Goal: Transaction & Acquisition: Purchase product/service

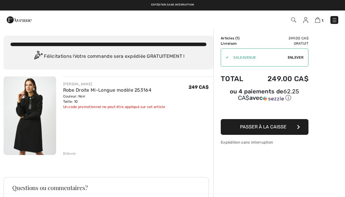
click at [289, 129] on button "Passer à la caisse" at bounding box center [265, 127] width 88 height 16
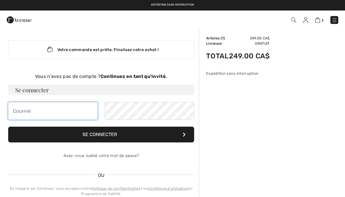
click at [76, 111] on input "email" at bounding box center [52, 111] width 89 height 18
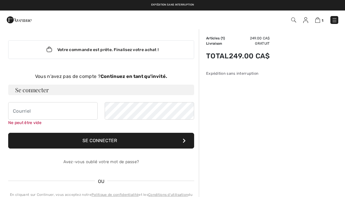
type input "berulin@videotron.ca"
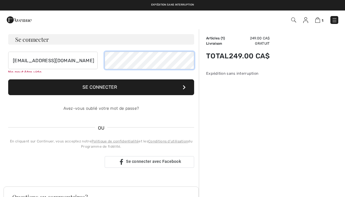
scroll to position [50, 0]
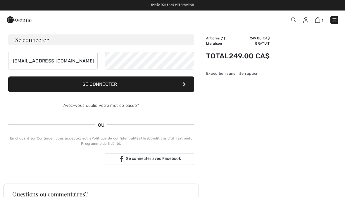
click at [142, 85] on button "Se connecter" at bounding box center [101, 85] width 186 height 16
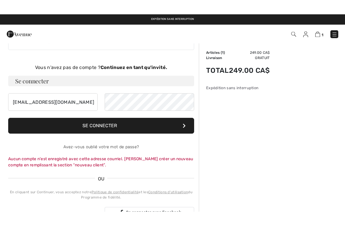
scroll to position [0, 0]
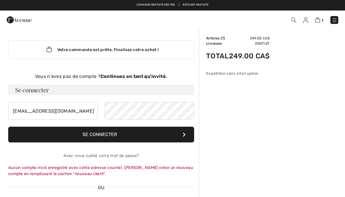
click at [158, 77] on strong "Continuez en tant qu'invité." at bounding box center [133, 77] width 67 height 6
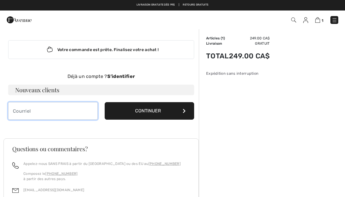
click at [74, 110] on input "email" at bounding box center [52, 111] width 89 height 18
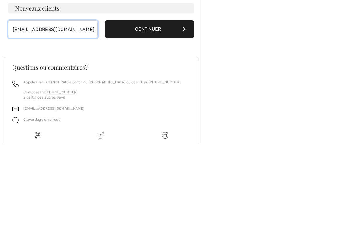
type input "[EMAIL_ADDRESS][DOMAIN_NAME]"
click at [172, 102] on button "Continuer" at bounding box center [149, 111] width 89 height 18
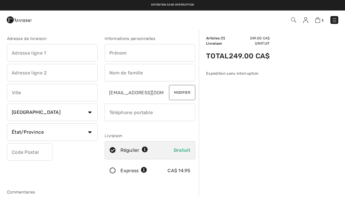
click at [76, 50] on input "text" at bounding box center [52, 53] width 91 height 18
type input "111 Rang des Cotes"
click at [177, 51] on input "text" at bounding box center [150, 53] width 91 height 18
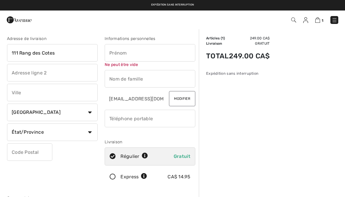
type input "Saint-germain-de-kamouraska"
type input "Berube"
type input "G0L 3G0"
type input "Linda"
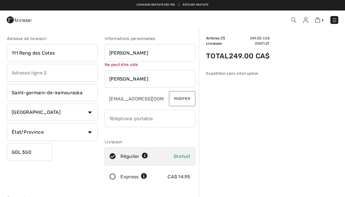
click at [155, 83] on input "Berube" at bounding box center [150, 79] width 91 height 18
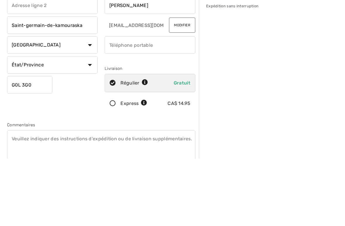
type input "Bérubé"
click at [170, 104] on input "phone" at bounding box center [150, 113] width 91 height 18
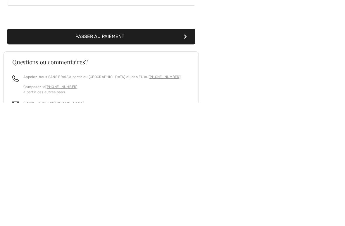
type input "4189433283"
click at [146, 152] on button "Passer au paiement" at bounding box center [101, 160] width 188 height 16
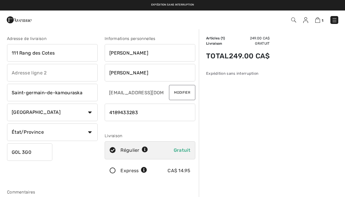
click at [78, 129] on select "État/Province Alberta Colombie-Britannique Ile-du-Prince-Edward Manitoba Nouvea…" at bounding box center [52, 133] width 91 height 18
select select "QC"
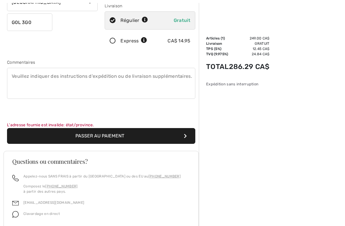
scroll to position [136, 0]
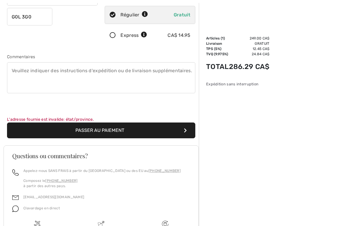
click at [141, 131] on button "Passer au paiement" at bounding box center [101, 130] width 188 height 16
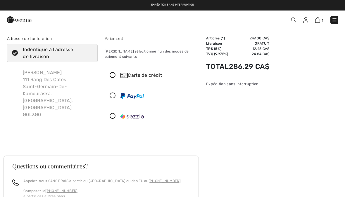
click at [109, 72] on div "Carte de crédit" at bounding box center [150, 76] width 90 height 18
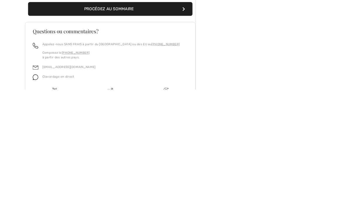
scroll to position [95, 0]
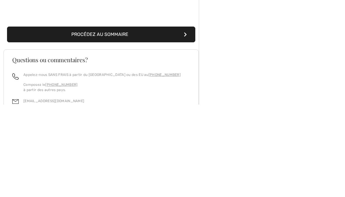
click at [157, 119] on button "Procédez au sommaire" at bounding box center [101, 127] width 188 height 16
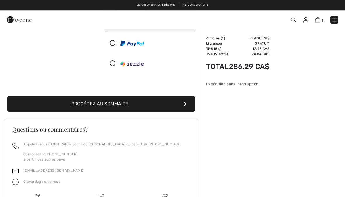
scroll to position [99, 0]
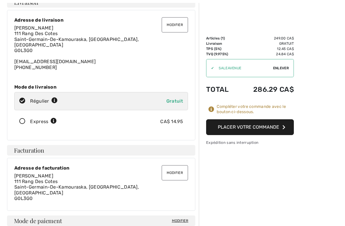
scroll to position [37, 0]
click at [275, 125] on button "Placer votre commande" at bounding box center [250, 127] width 88 height 16
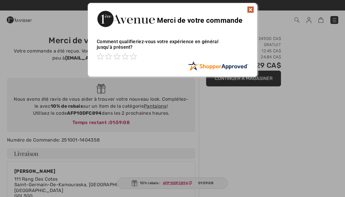
click at [253, 7] on img at bounding box center [250, 9] width 7 height 7
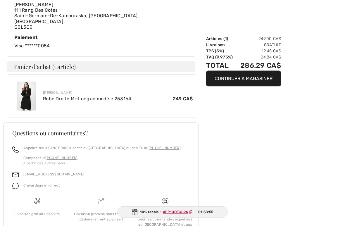
scroll to position [290, 0]
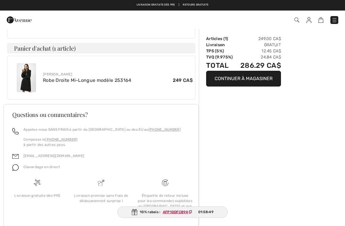
click at [166, 72] on div "Joseph Ribkoff Robe Droite Mi-Longue modèle 253164 249 CA$" at bounding box center [118, 78] width 150 height 12
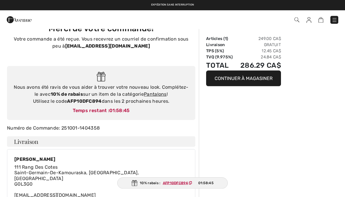
scroll to position [0, 0]
